Goal: Navigation & Orientation: Find specific page/section

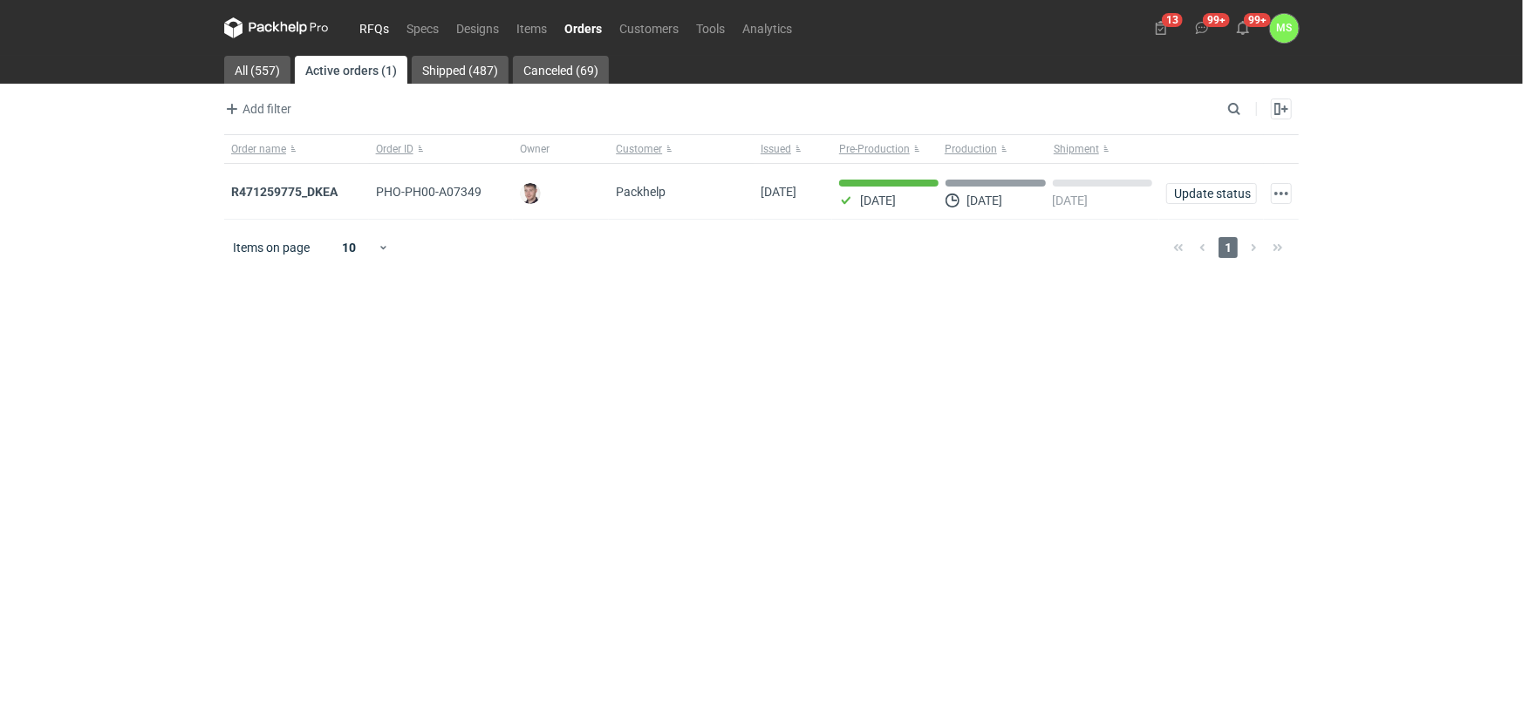
click at [366, 27] on link "RFQs" at bounding box center [374, 27] width 47 height 21
